Goal: Use online tool/utility: Utilize a website feature to perform a specific function

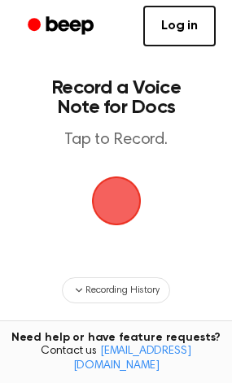
click at [113, 202] on span "button" at bounding box center [117, 201] width 46 height 46
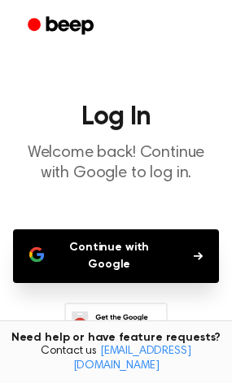
click at [110, 240] on button "Continue with Google" at bounding box center [116, 256] width 206 height 54
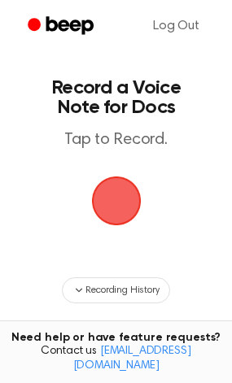
click at [125, 190] on span "button" at bounding box center [115, 201] width 60 height 60
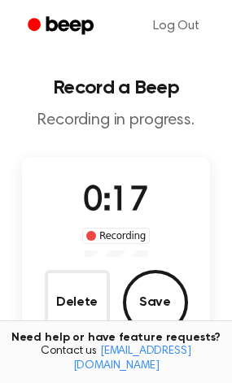
scroll to position [81, 0]
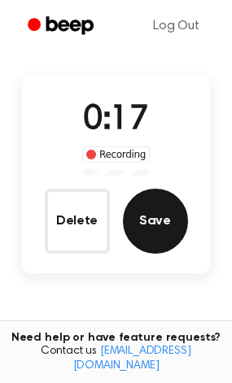
click at [157, 233] on button "Save" at bounding box center [155, 221] width 65 height 65
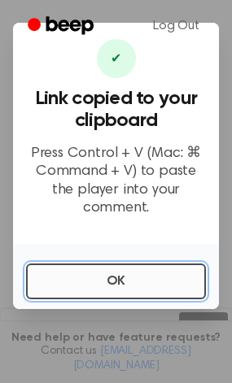
click at [167, 272] on button "OK" at bounding box center [116, 282] width 180 height 36
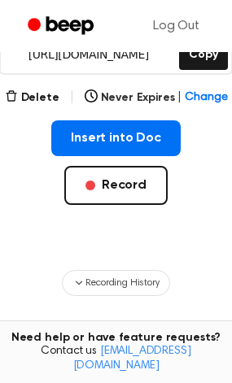
scroll to position [244, 0]
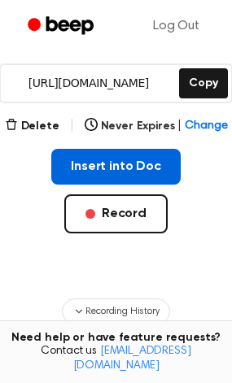
click at [154, 172] on button "Insert into Doc" at bounding box center [115, 167] width 129 height 36
click at [117, 169] on button "Insert into Doc" at bounding box center [115, 167] width 129 height 36
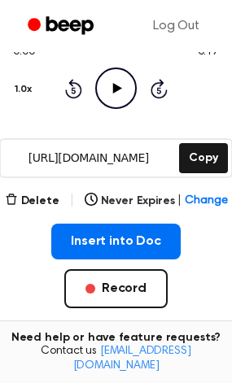
scroll to position [163, 0]
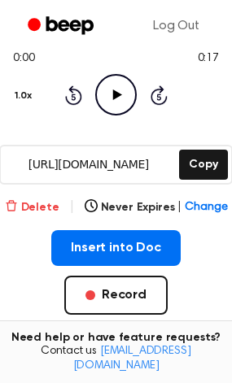
click at [25, 215] on button "Delete" at bounding box center [32, 207] width 54 height 17
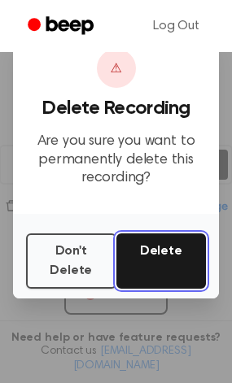
click at [146, 259] on button "Delete" at bounding box center [161, 260] width 90 height 55
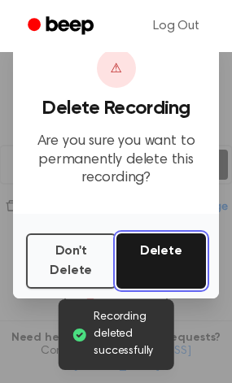
click at [159, 256] on button "Delete" at bounding box center [161, 260] width 90 height 55
